Goal: Task Accomplishment & Management: Manage account settings

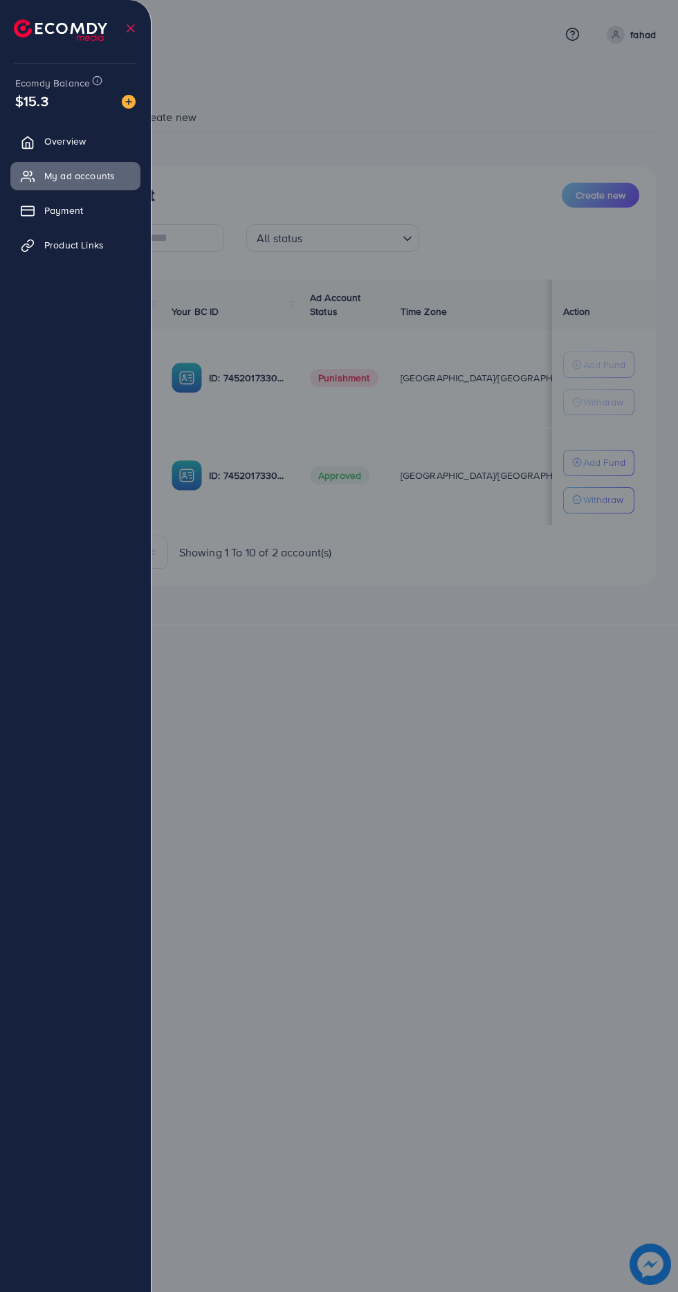
click at [350, 147] on div at bounding box center [339, 775] width 678 height 1550
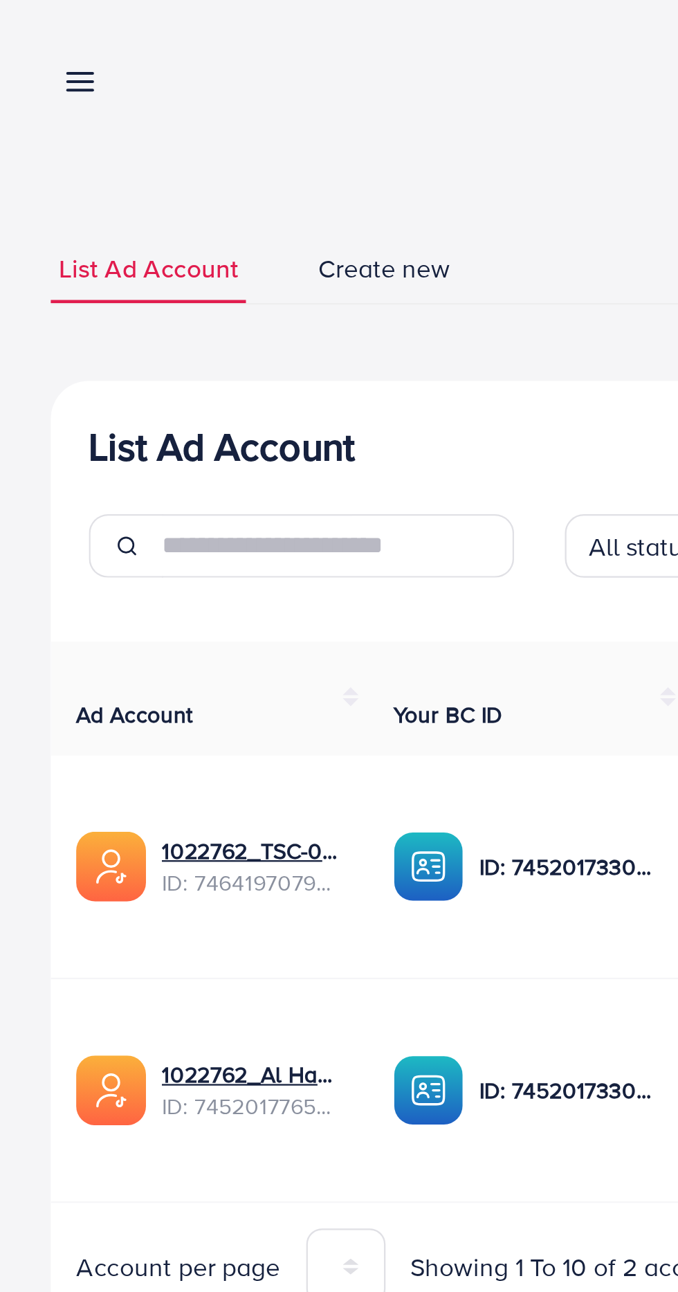
click at [39, 42] on icon at bounding box center [35, 35] width 15 height 15
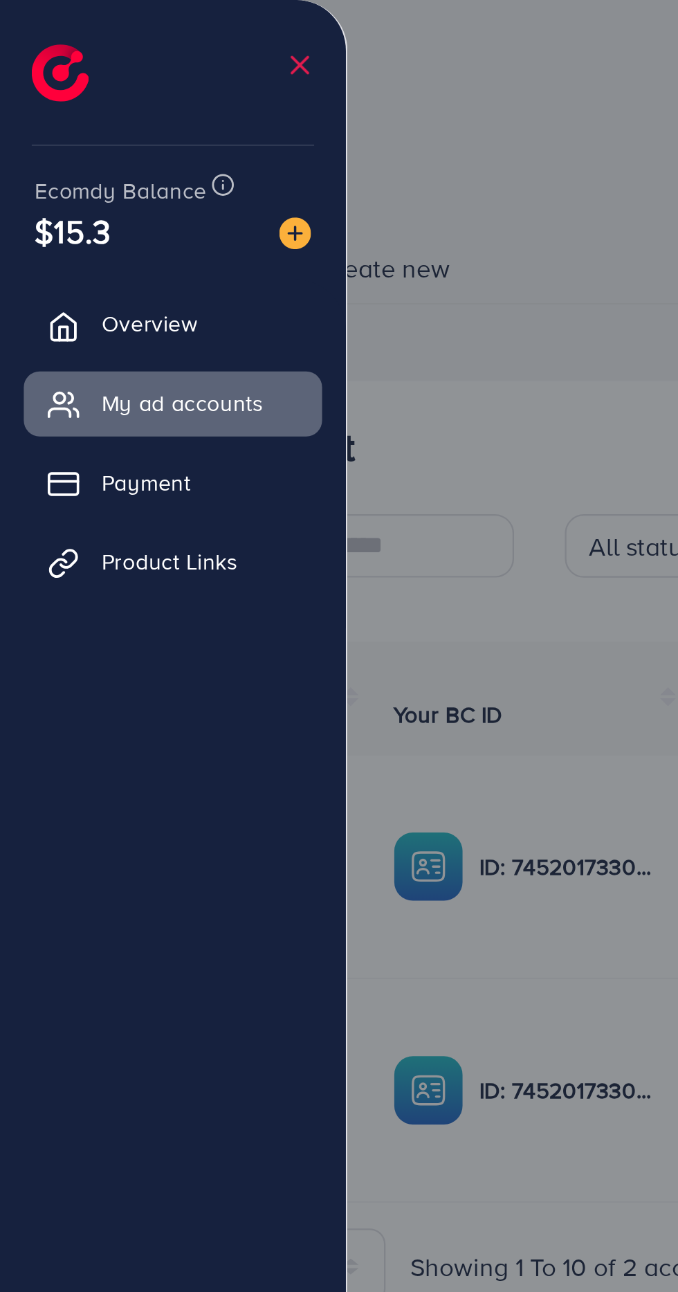
click at [243, 73] on div at bounding box center [339, 775] width 678 height 1550
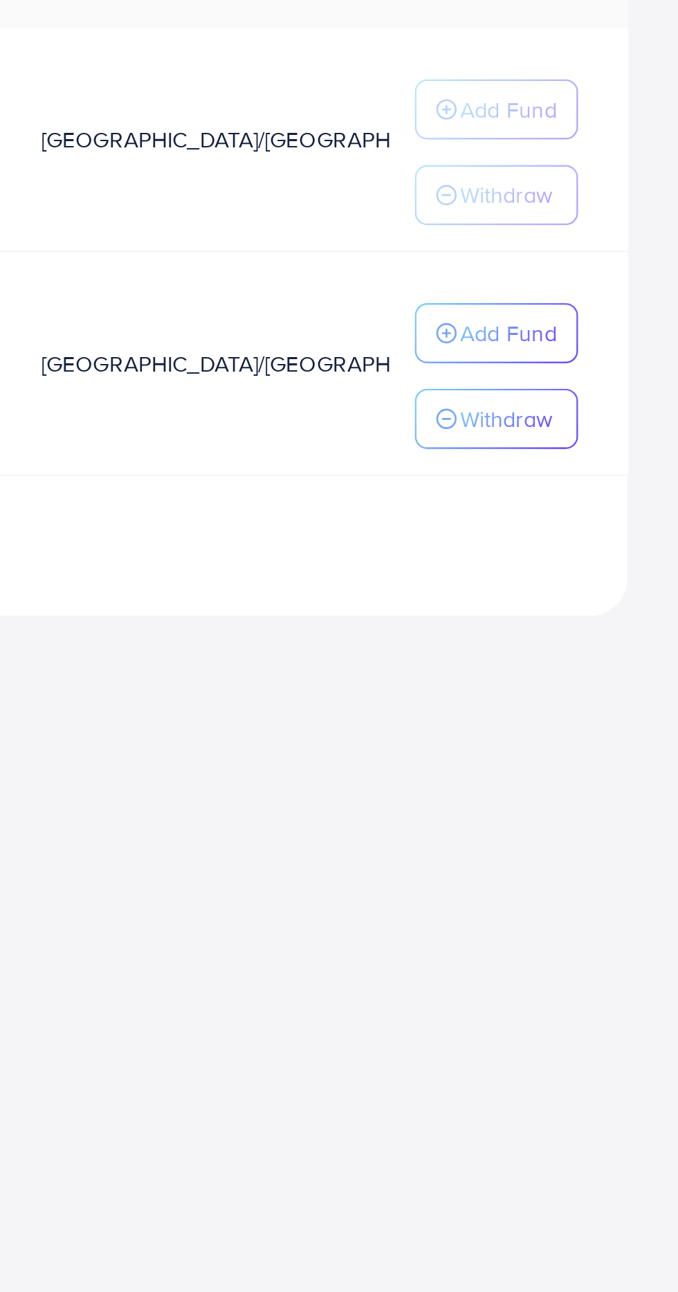
scroll to position [0, 31]
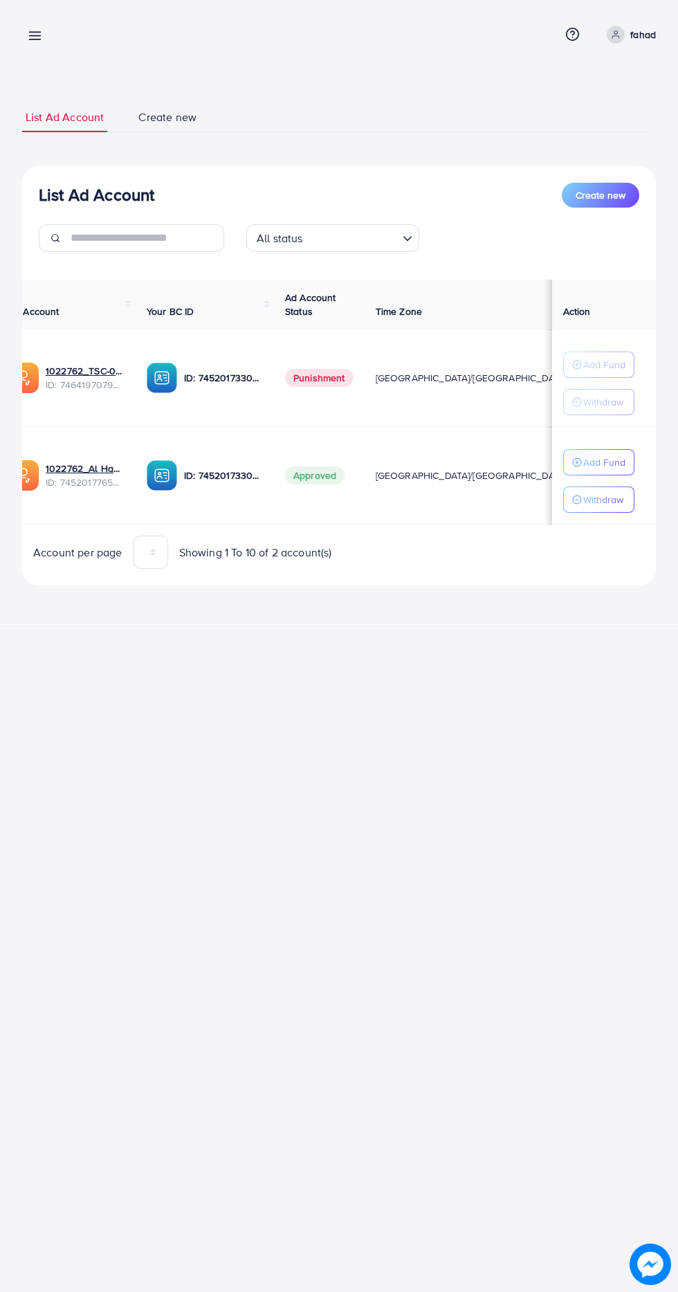
scroll to position [0, 26]
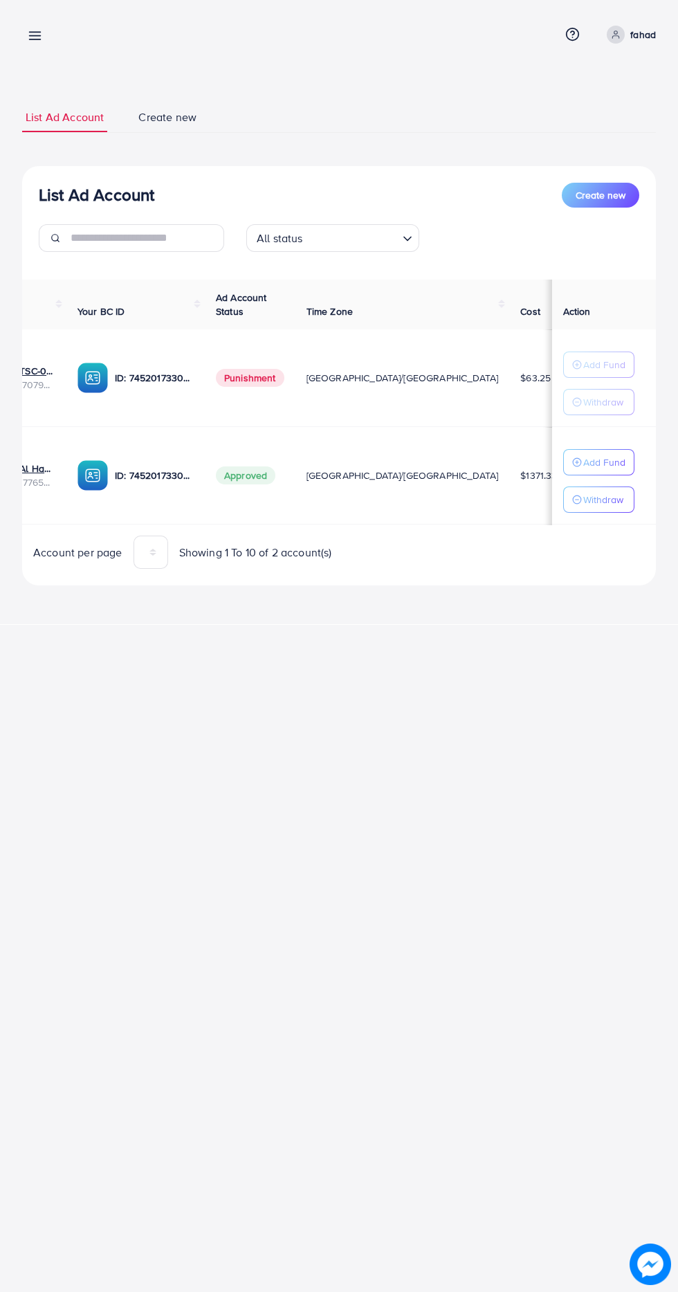
scroll to position [0, 30]
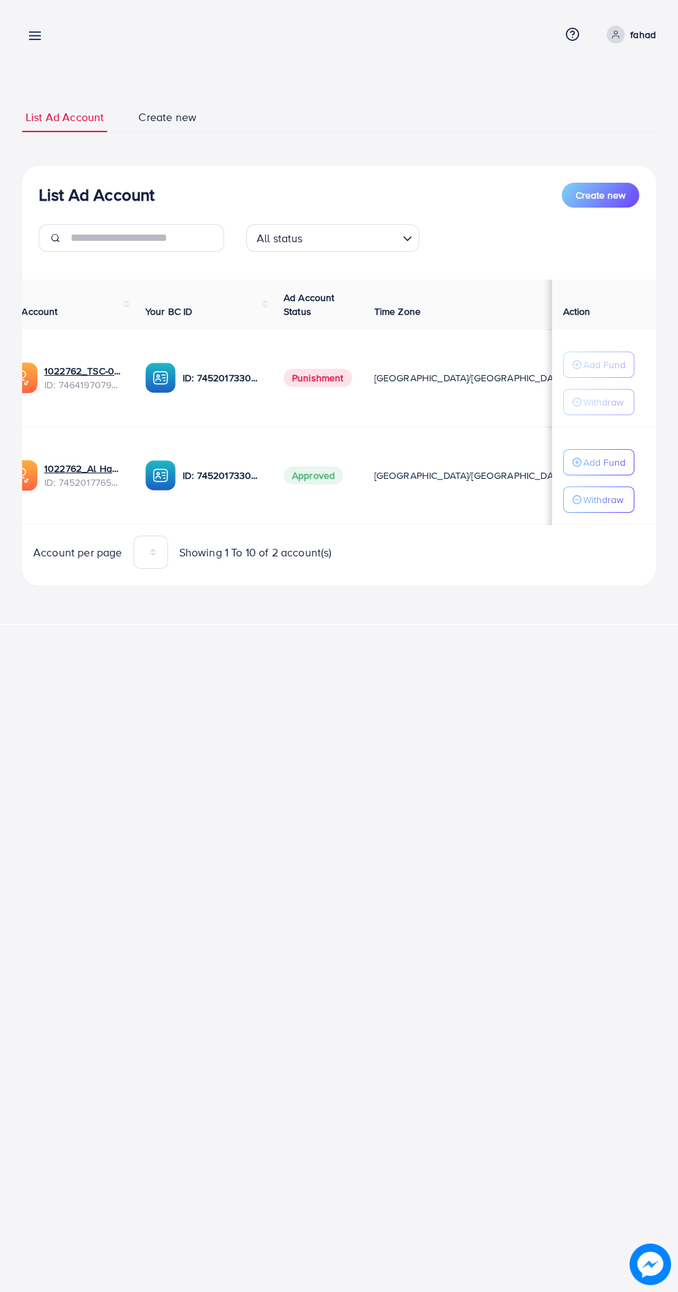
scroll to position [0, 30]
click at [451, 886] on div "My ad accounts Help Center Contact Support Term and policy About Us fahad Profi…" at bounding box center [339, 646] width 678 height 1292
click at [610, 499] on p "Withdraw" at bounding box center [603, 499] width 40 height 17
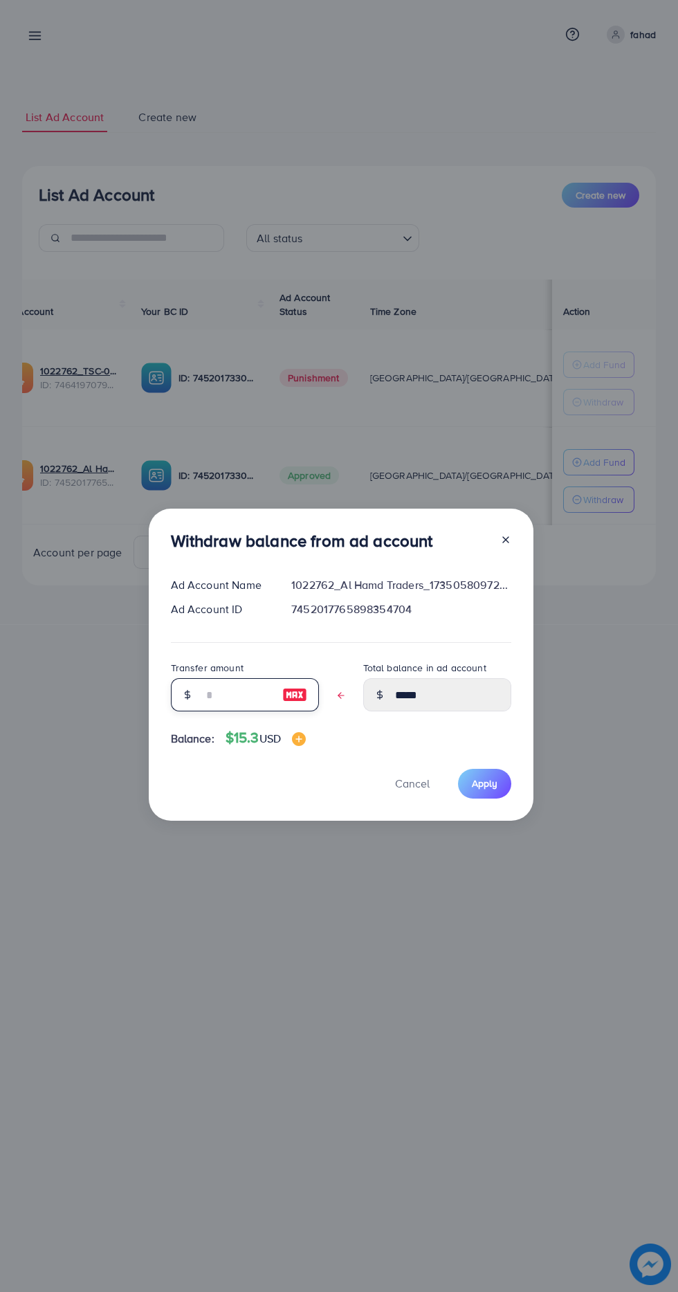
click at [269, 685] on input "text" at bounding box center [237, 694] width 69 height 33
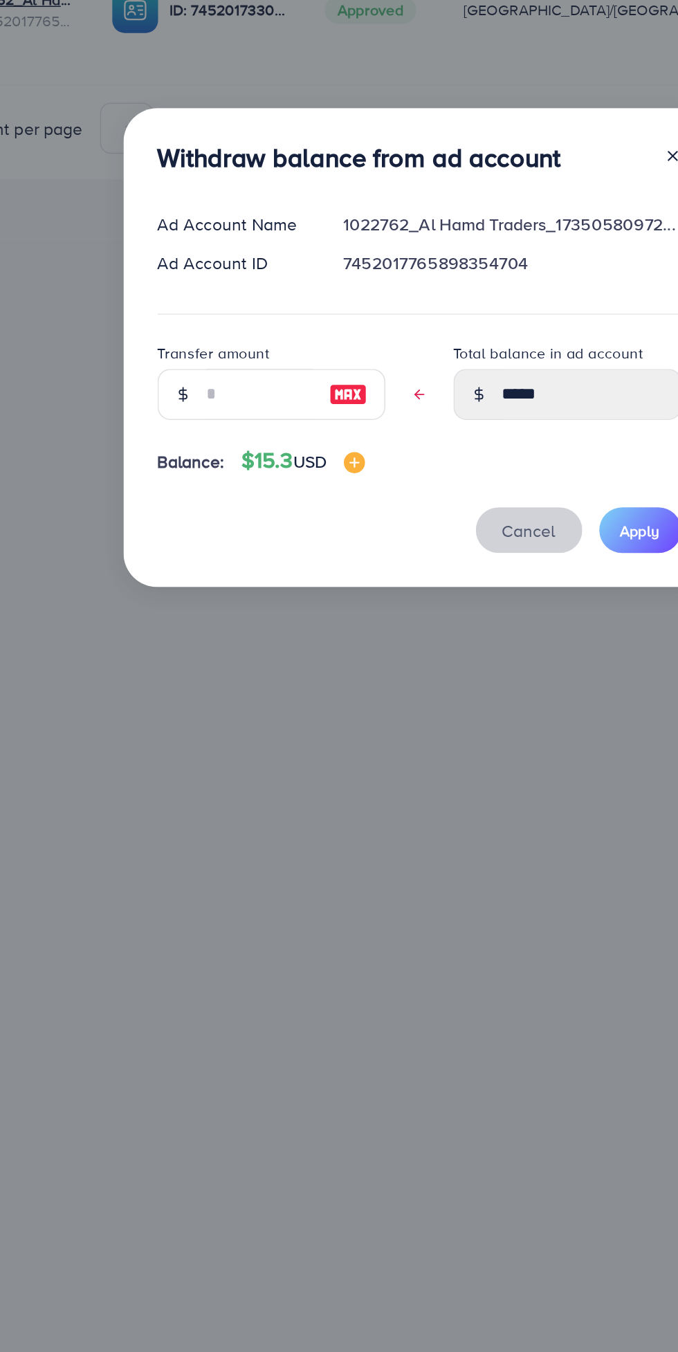
click at [410, 816] on span "Cancel" at bounding box center [412, 813] width 35 height 15
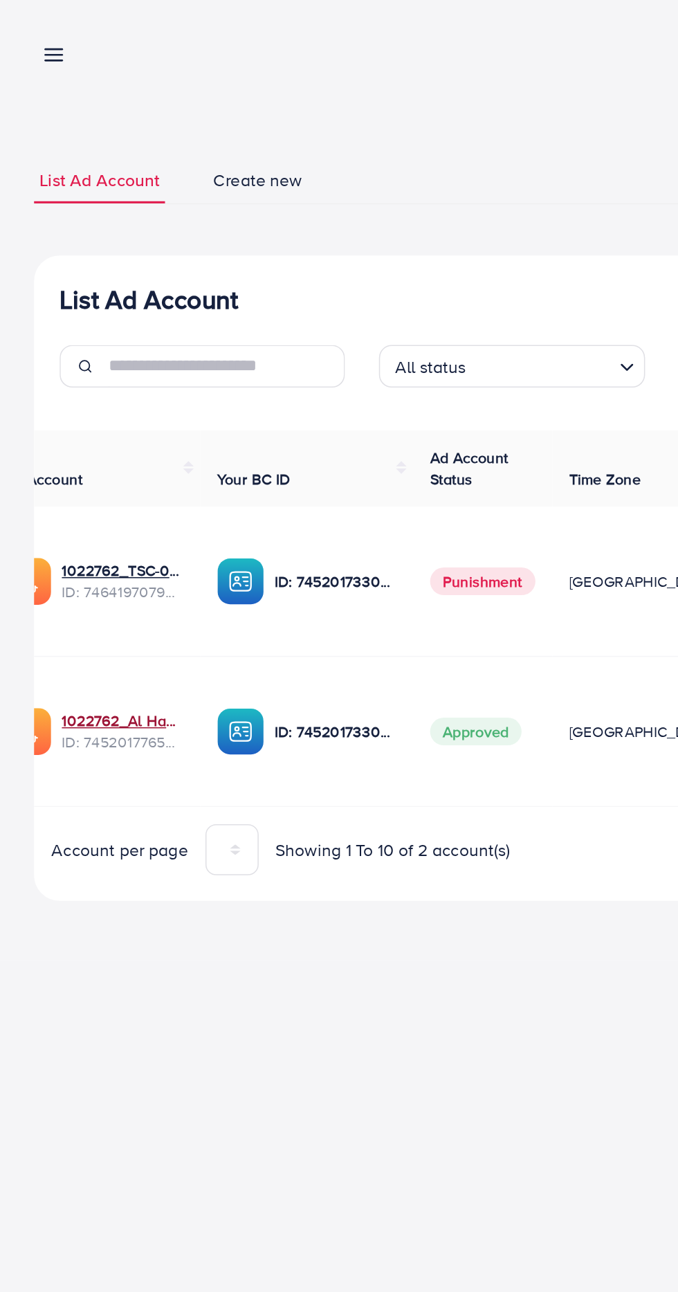
click at [80, 469] on link "1022762_Al Hamd Traders_1735058097282" at bounding box center [79, 469] width 79 height 14
